Goal: Complete application form

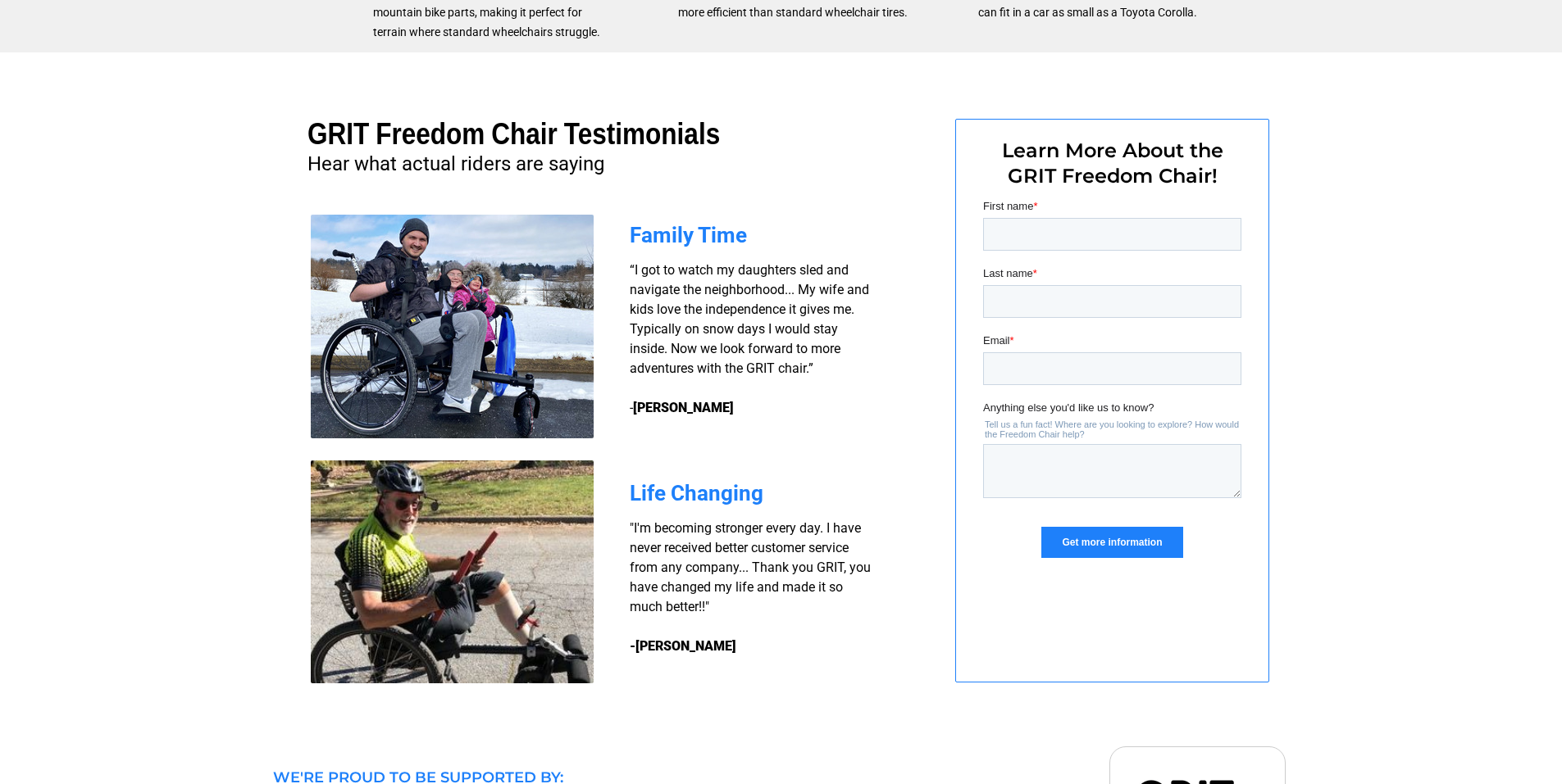
scroll to position [1364, 0]
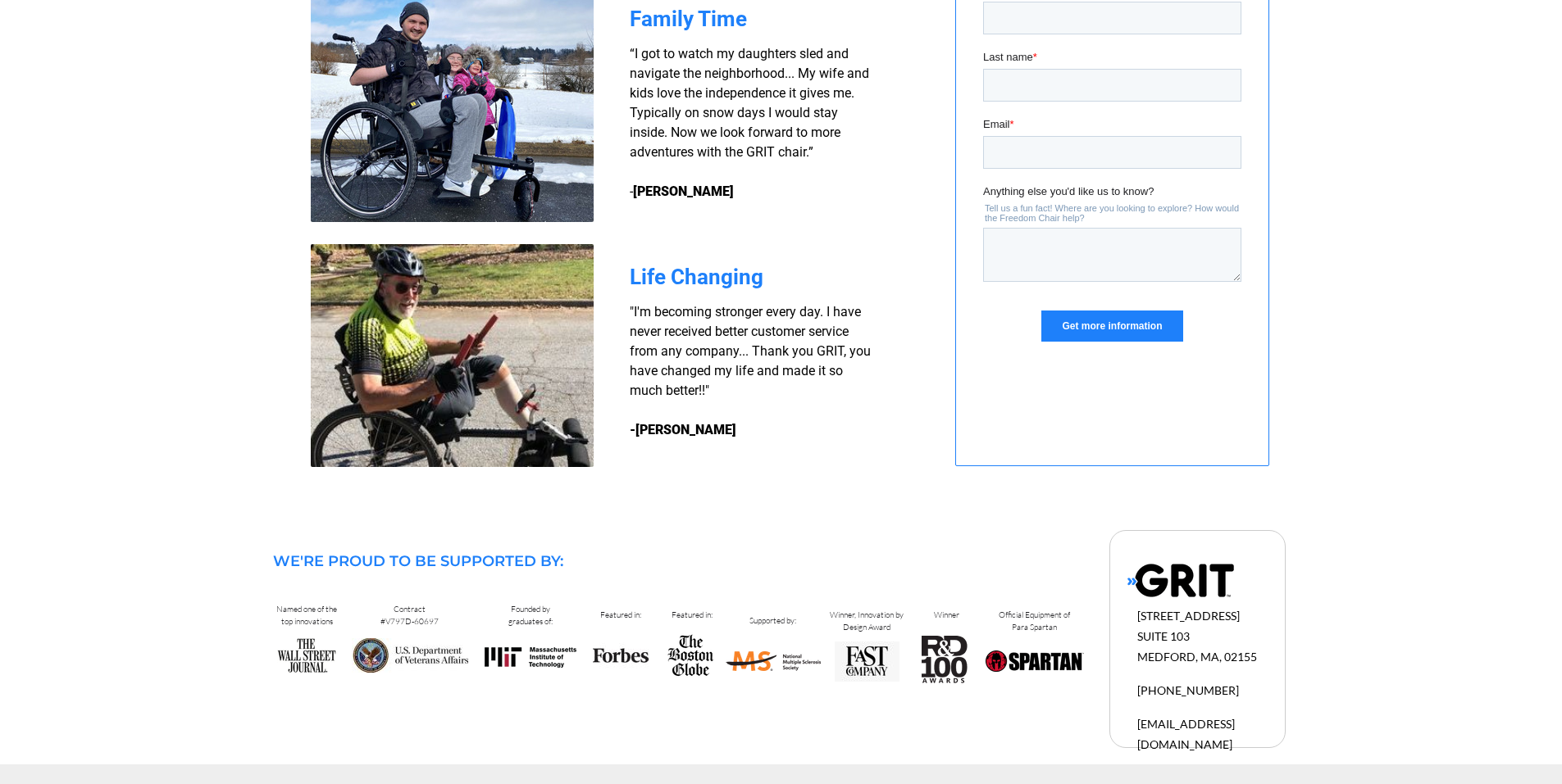
click at [1098, 326] on input "Get more information" at bounding box center [1110, 326] width 141 height 31
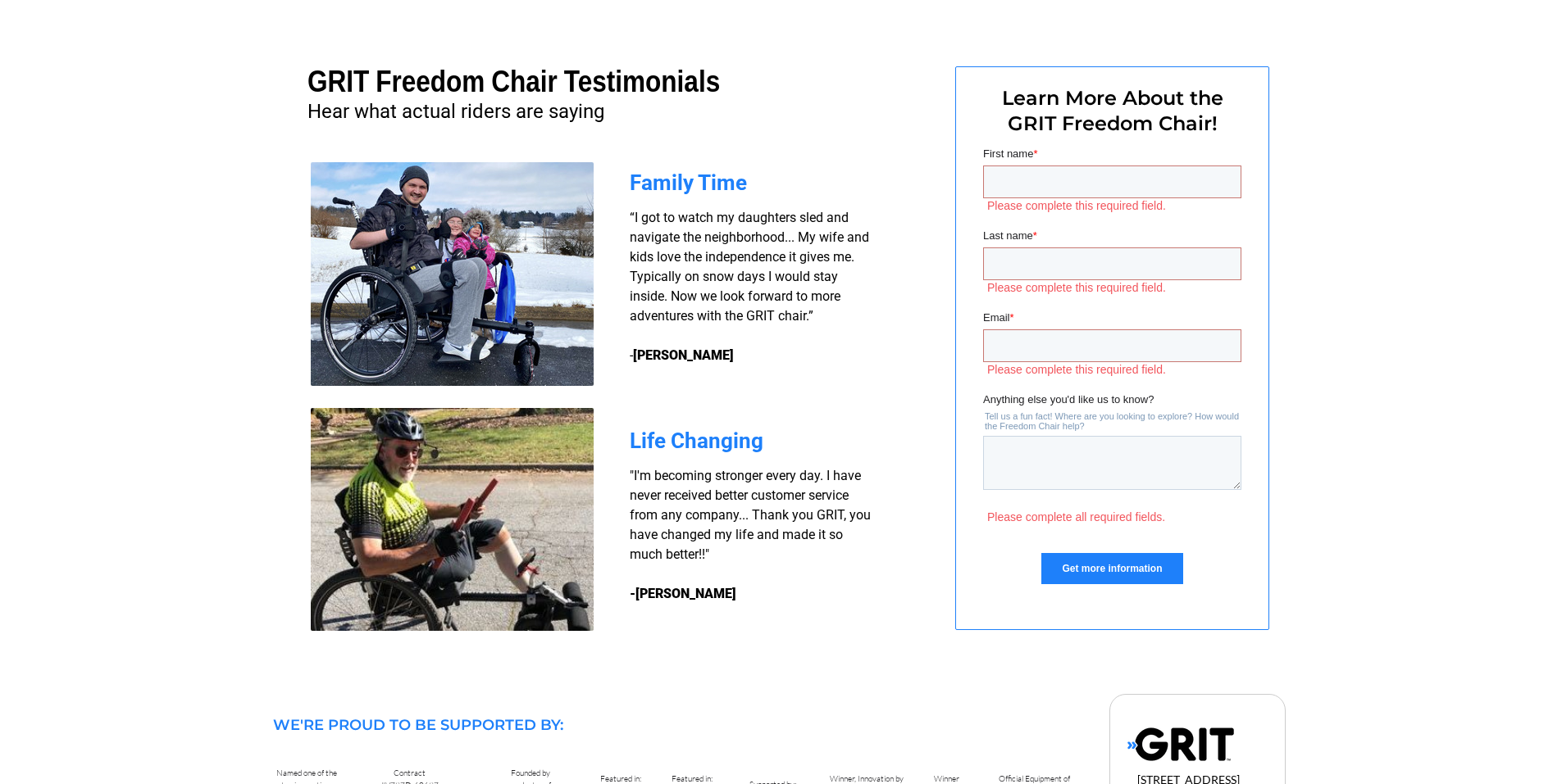
scroll to position [1118, 0]
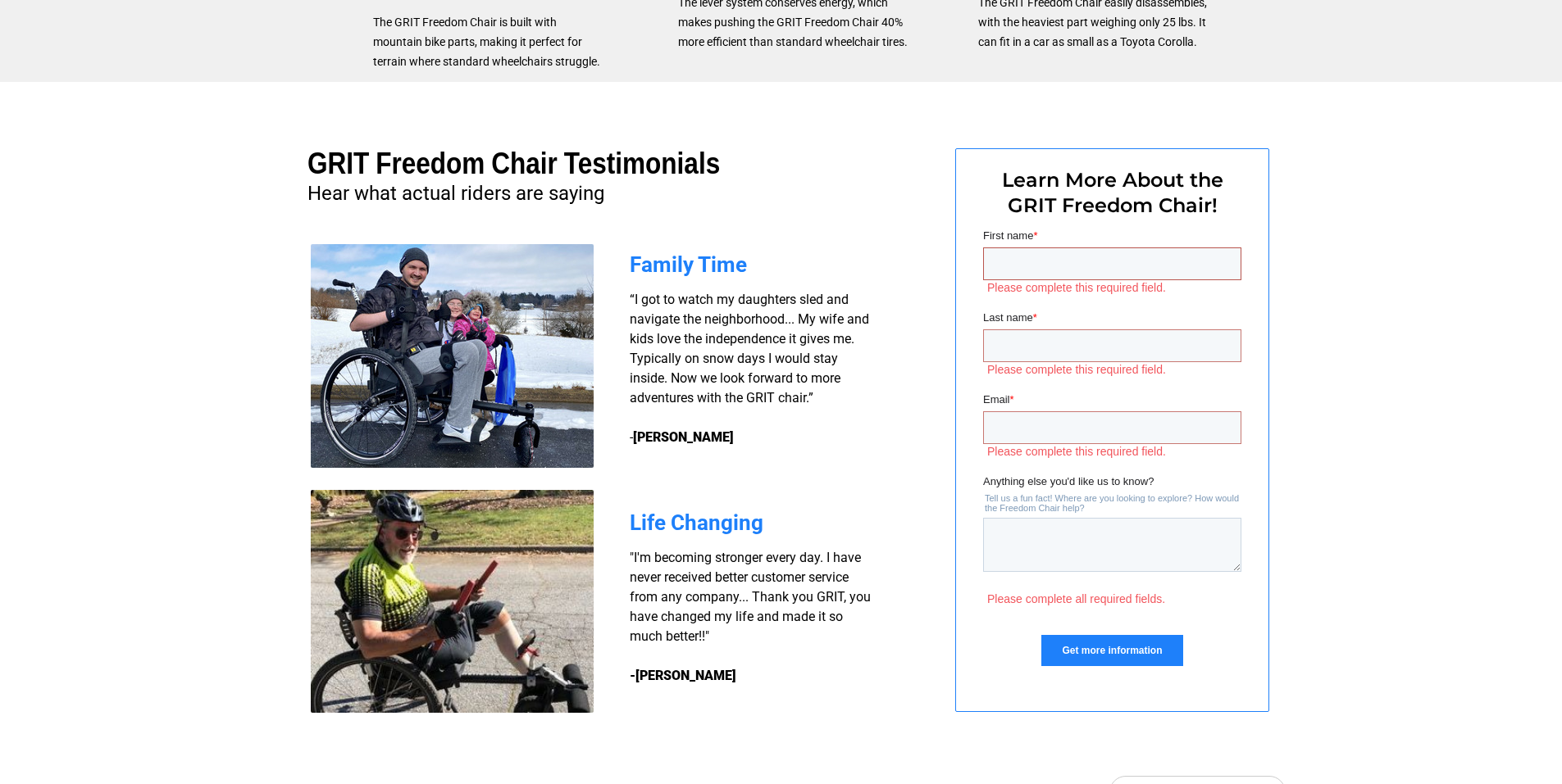
click at [1014, 272] on input "First name *" at bounding box center [1111, 264] width 259 height 33
type input "[PERSON_NAME]"
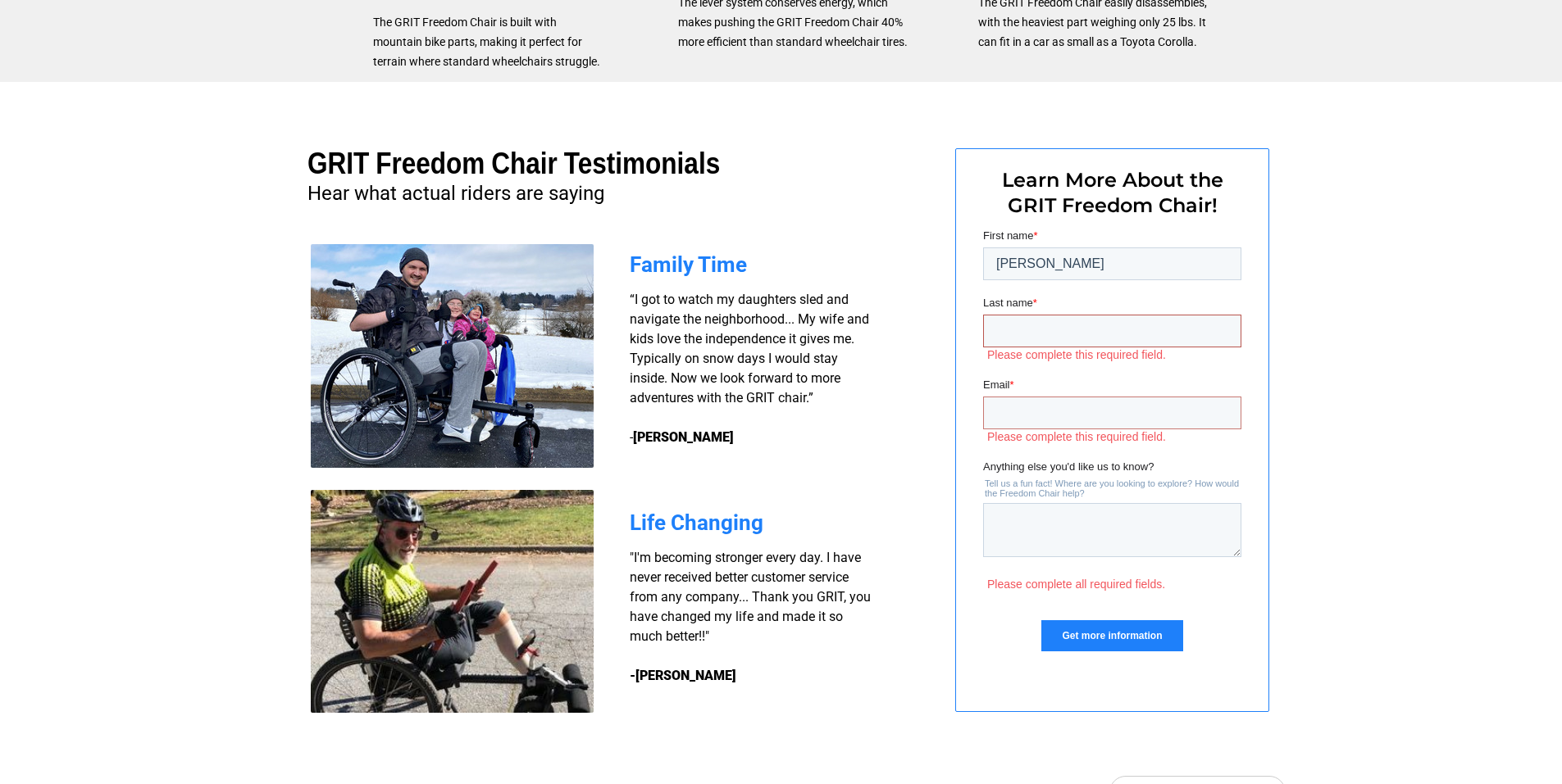
click at [1025, 334] on input "Last name *" at bounding box center [1111, 331] width 259 height 33
type input "[PERSON_NAME]"
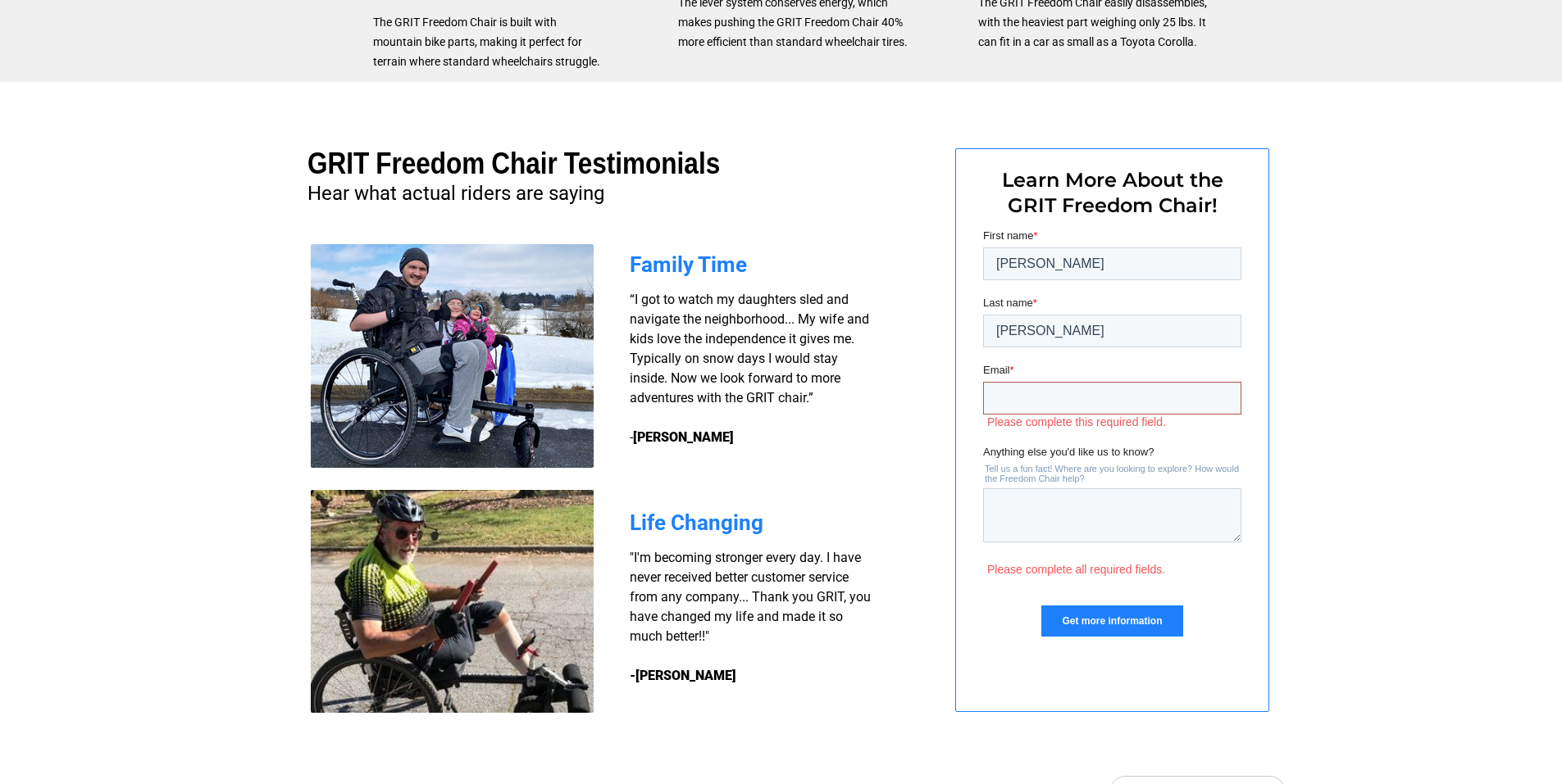
click at [1021, 397] on input "Email *" at bounding box center [1111, 398] width 259 height 33
type input "[PERSON_NAME][EMAIL_ADDRESS][DOMAIN_NAME]"
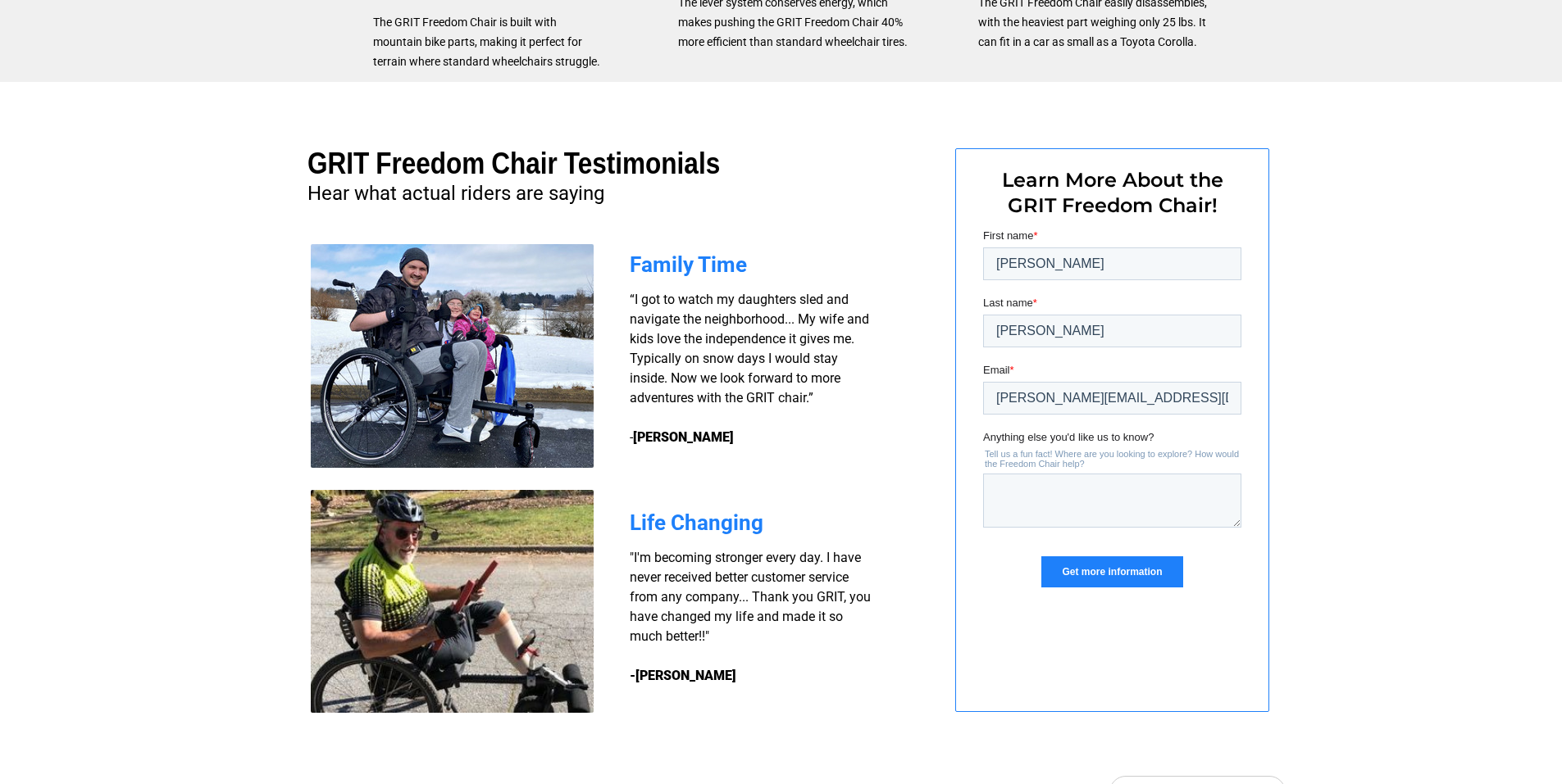
click at [1121, 566] on input "Get more information" at bounding box center [1110, 572] width 141 height 31
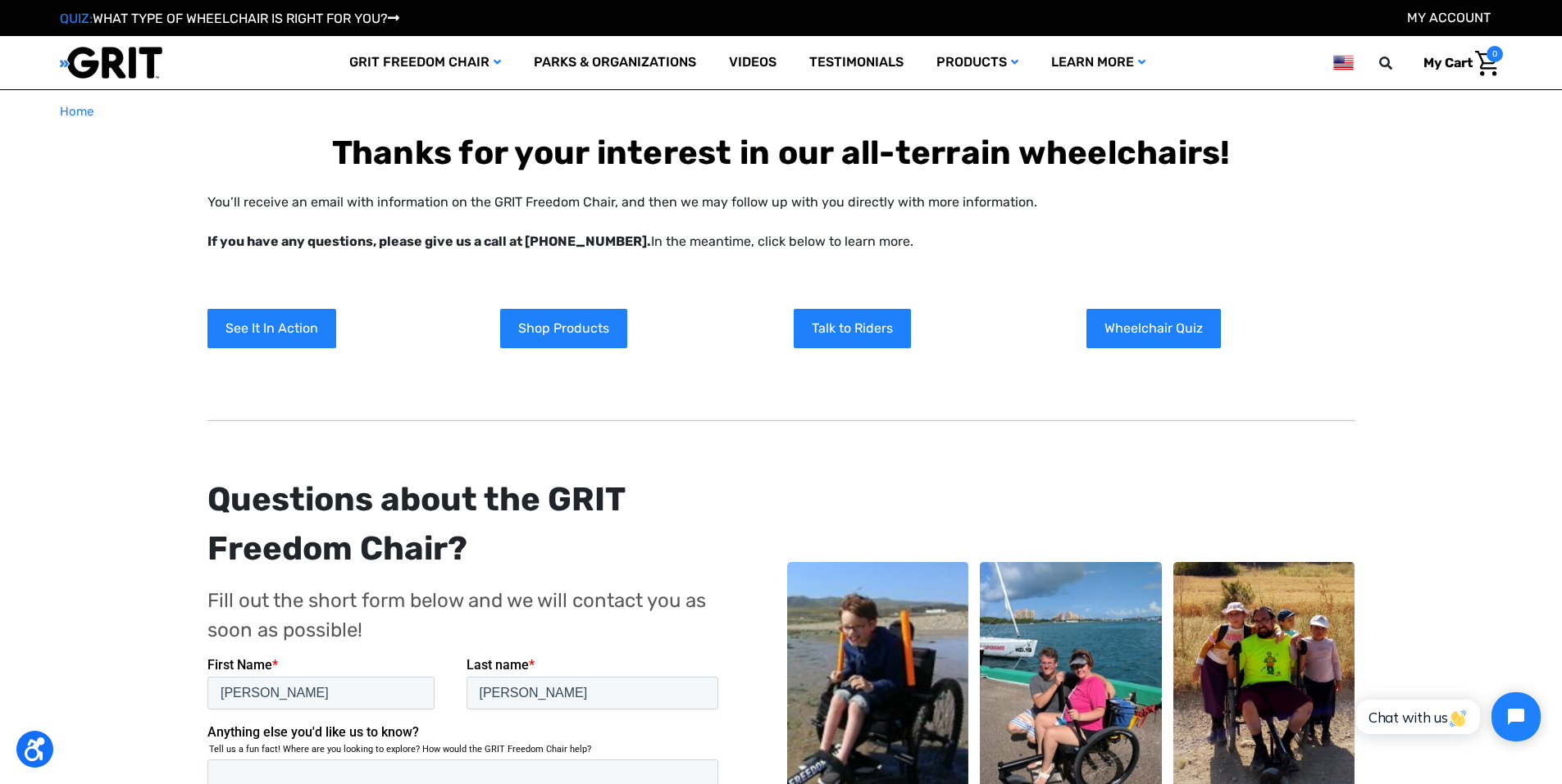
scroll to position [246, 0]
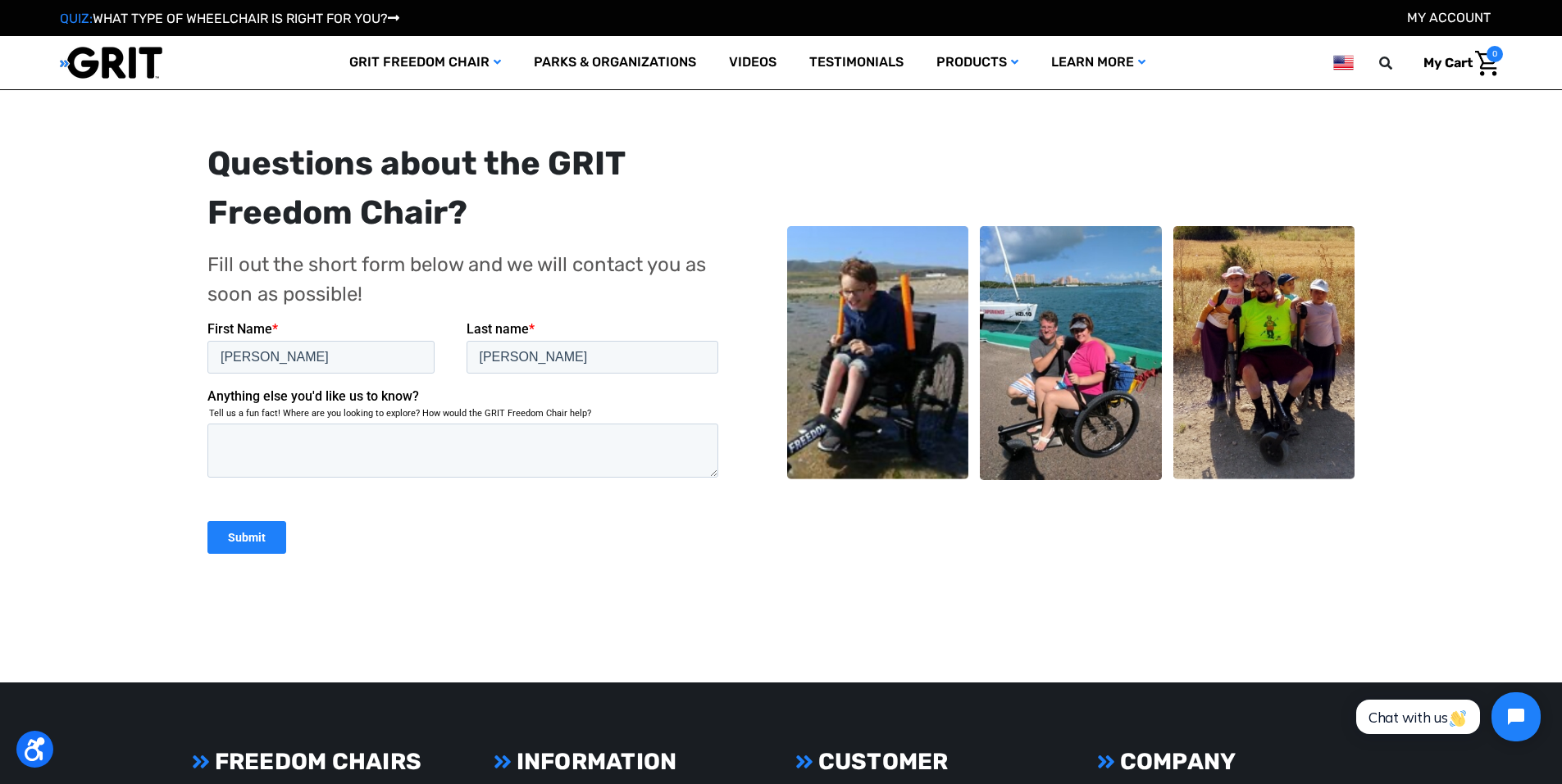
click at [238, 544] on input "Submit" at bounding box center [246, 537] width 79 height 33
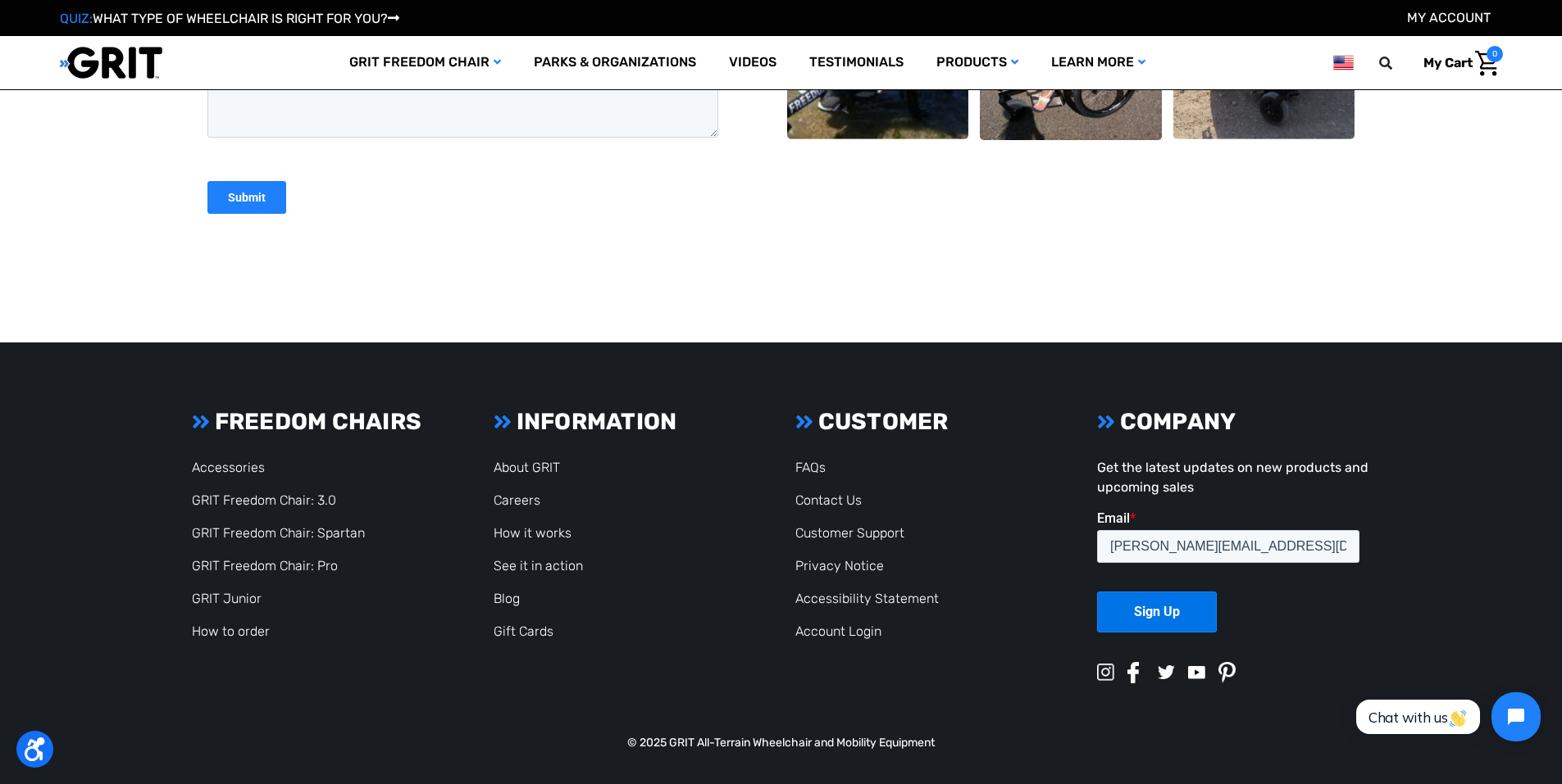
scroll to position [340, 0]
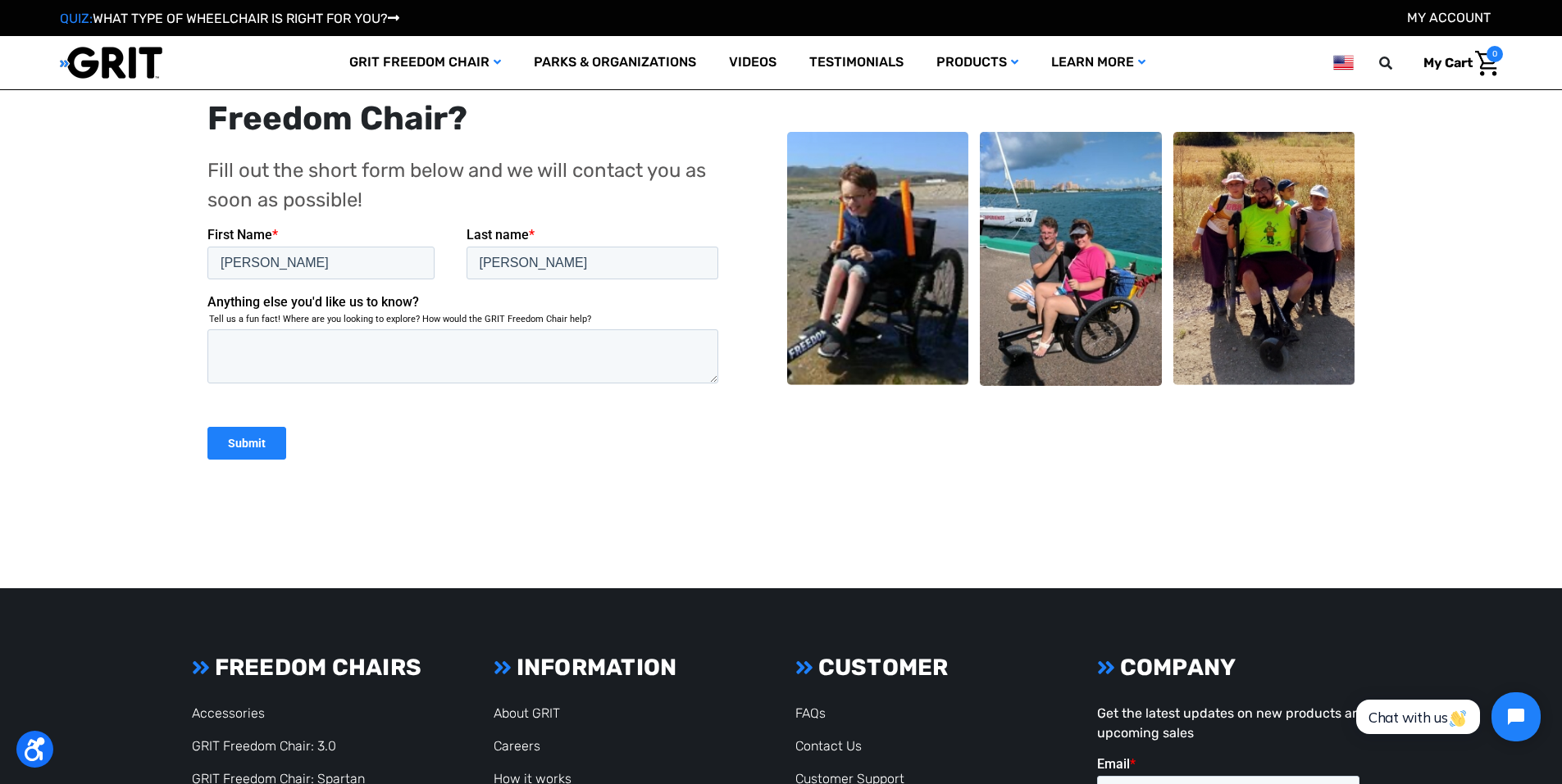
click at [227, 443] on input "Submit" at bounding box center [246, 442] width 79 height 33
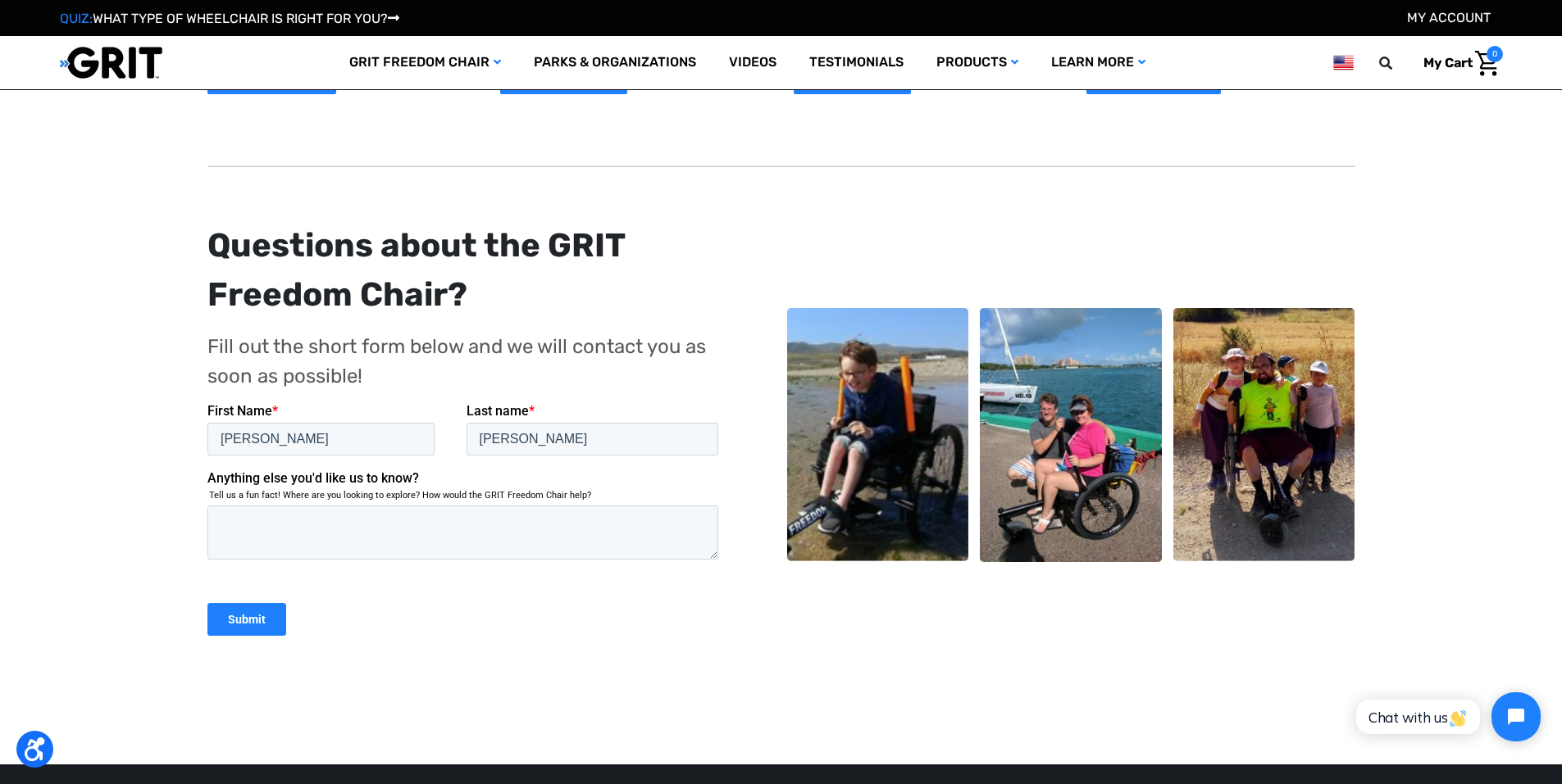
scroll to position [246, 0]
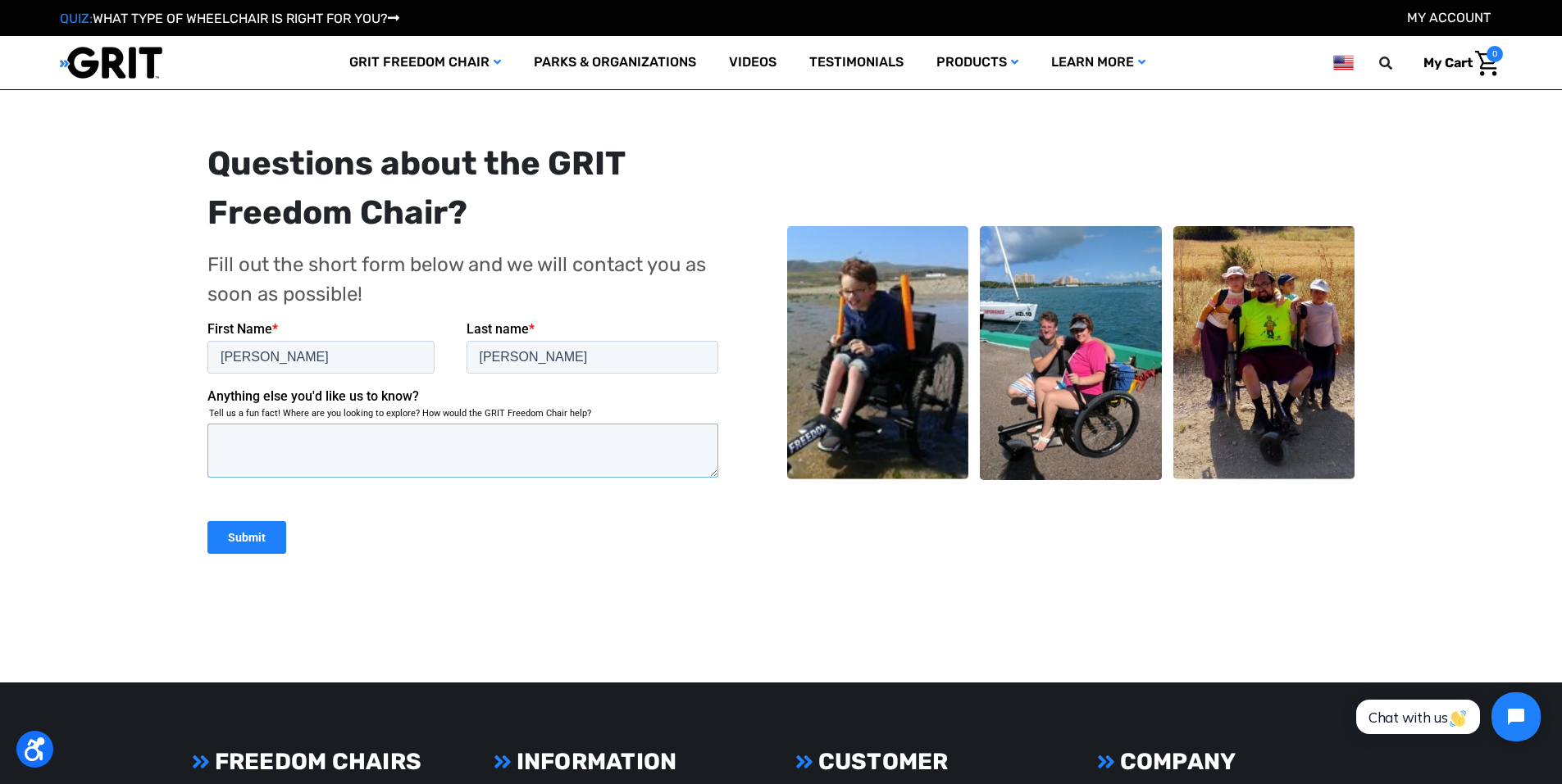
click at [231, 434] on textarea "Anything else you'd like us to know?" at bounding box center [462, 450] width 511 height 54
type textarea "jjj"
click at [237, 544] on input "Submit" at bounding box center [246, 537] width 79 height 33
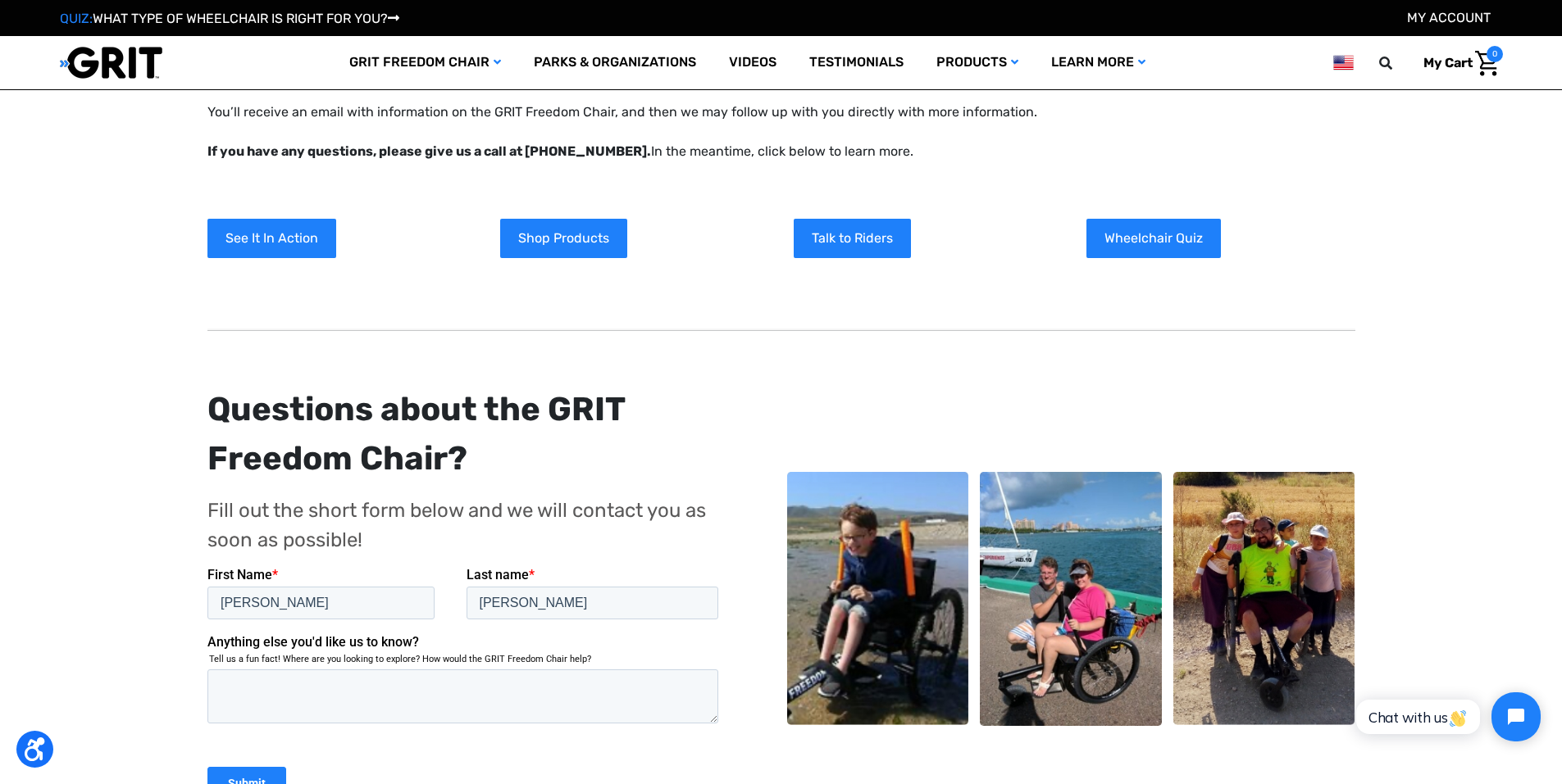
scroll to position [328, 0]
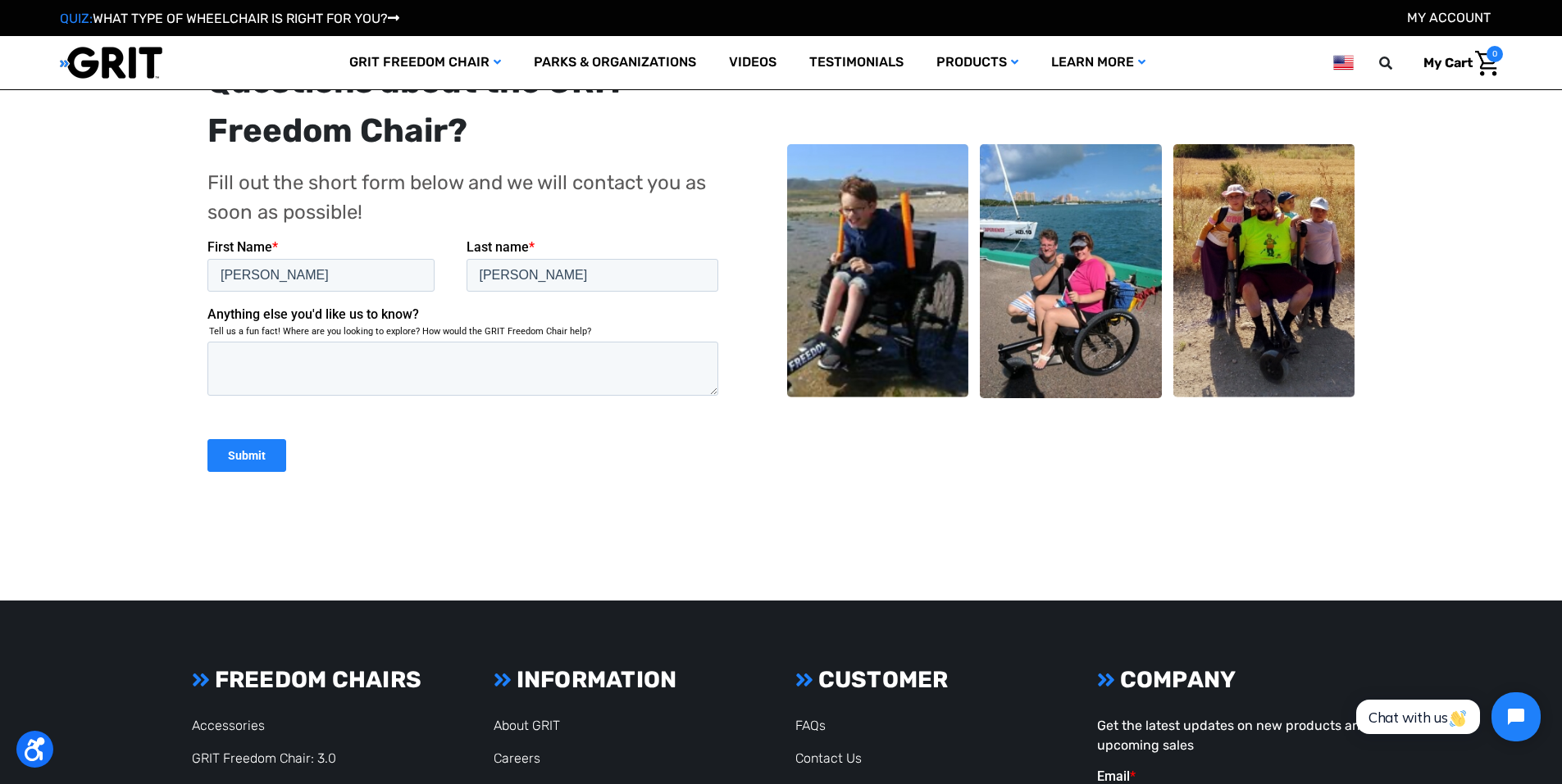
click at [1553, 230] on main "Home Thanks for your interest in our all-terrain wheelchairs! You’ll receive an…" at bounding box center [781, 143] width 1562 height 916
